Goal: Transaction & Acquisition: Book appointment/travel/reservation

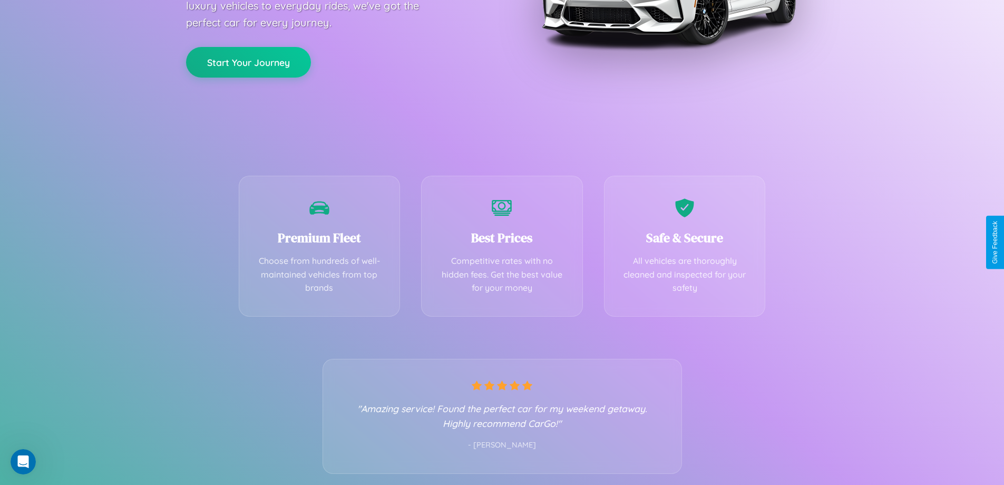
scroll to position [208, 0]
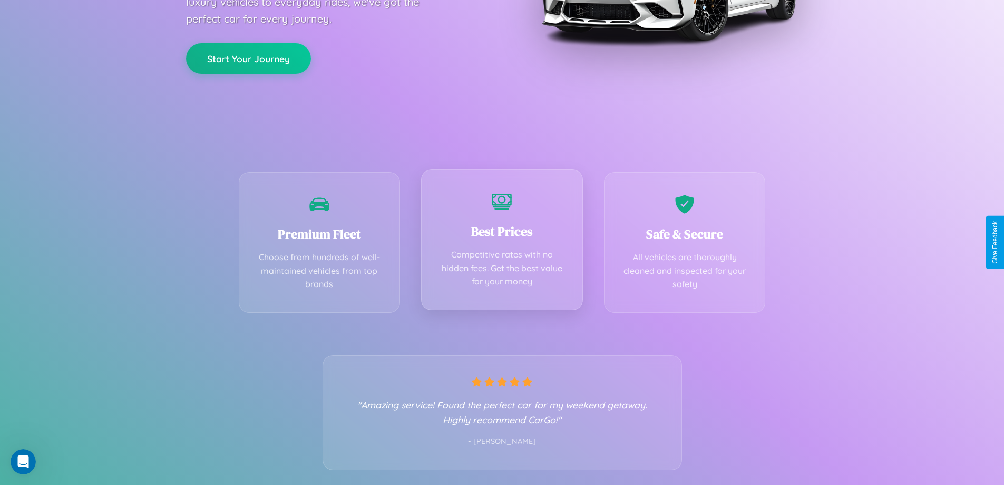
click at [502, 242] on div "Best Prices Competitive rates with no hidden fees. Get the best value for your …" at bounding box center [502, 239] width 162 height 141
click at [248, 57] on button "Start Your Journey" at bounding box center [248, 57] width 125 height 31
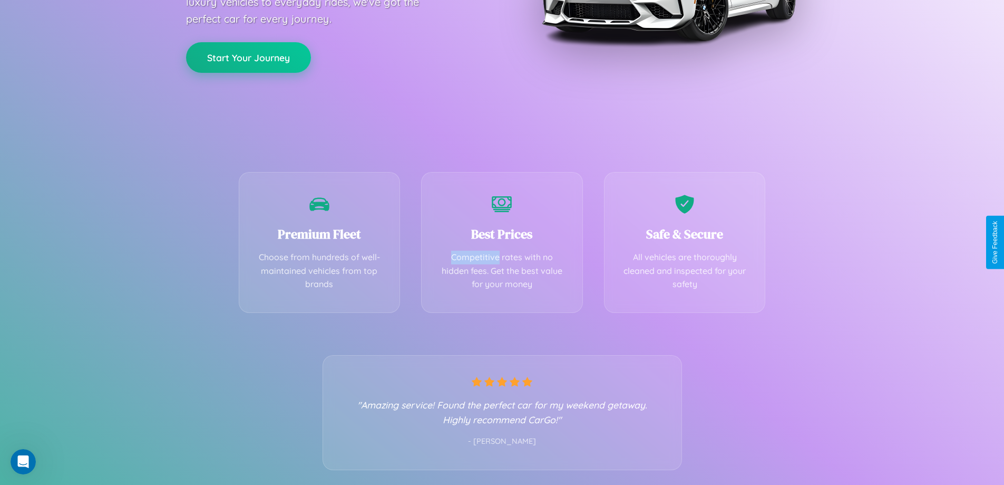
click at [248, 57] on button "Start Your Journey" at bounding box center [248, 57] width 125 height 31
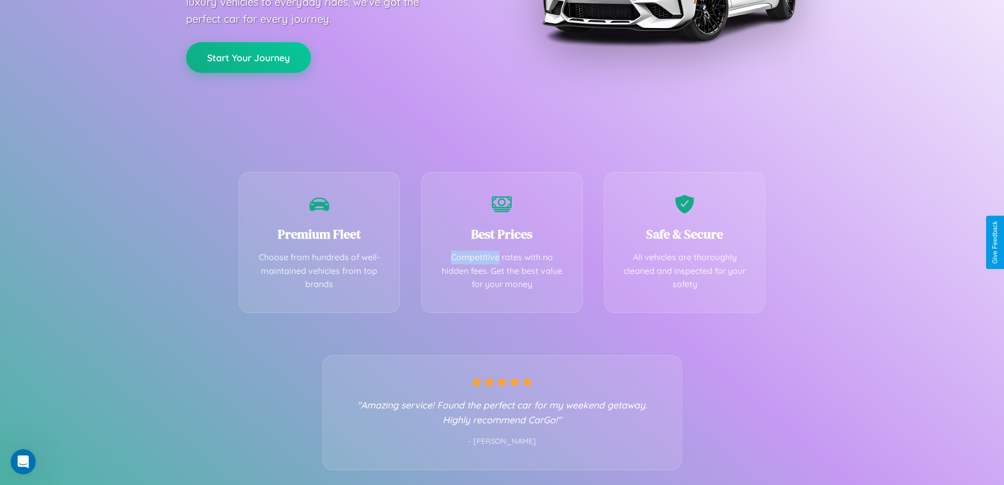
click at [248, 57] on button "Start Your Journey" at bounding box center [248, 57] width 125 height 31
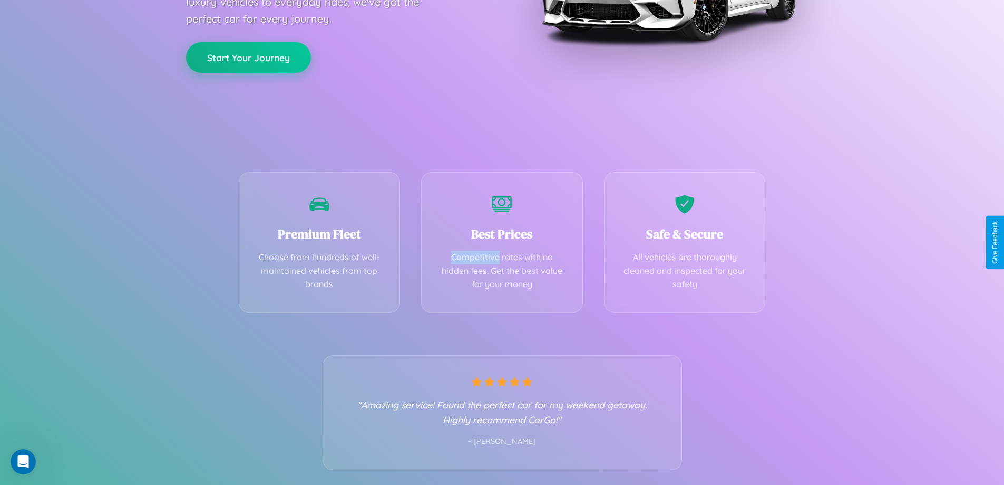
click at [248, 57] on button "Start Your Journey" at bounding box center [248, 57] width 125 height 31
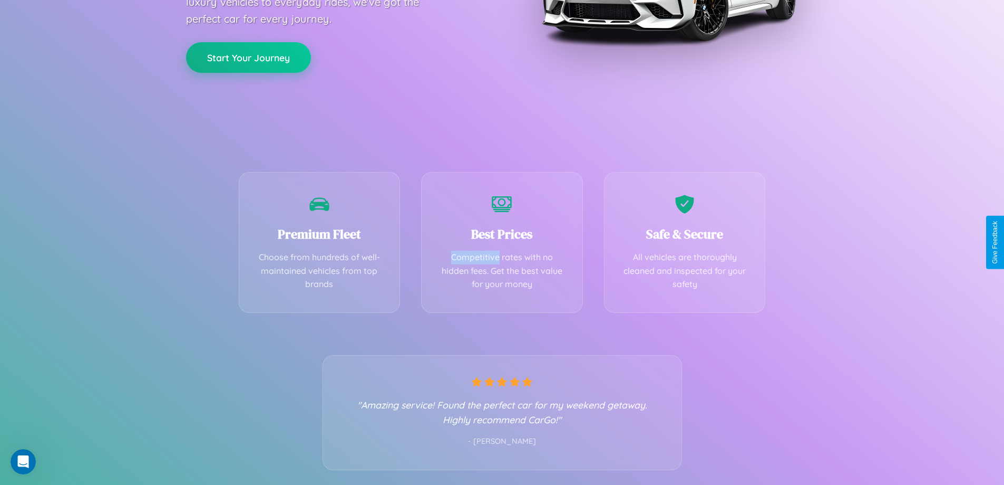
click at [248, 57] on button "Start Your Journey" at bounding box center [248, 57] width 125 height 31
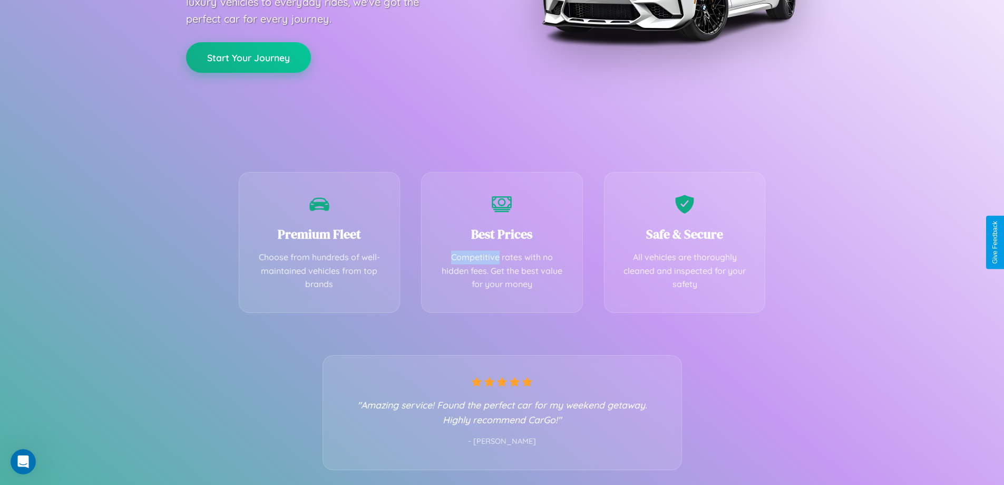
click at [248, 57] on button "Start Your Journey" at bounding box center [248, 57] width 125 height 31
